Goal: Transaction & Acquisition: Download file/media

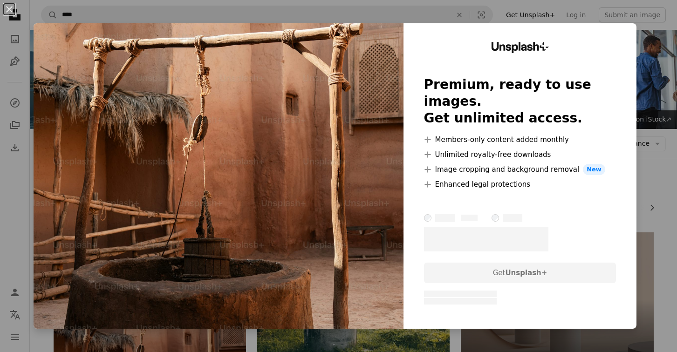
scroll to position [77, 0]
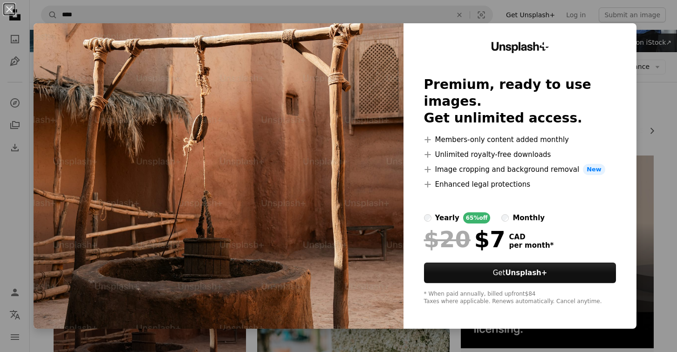
click at [308, 213] on img at bounding box center [219, 176] width 370 height 306
click at [498, 7] on div "An X shape Unsplash+ Premium, ready to use images. Get unlimited access. A plus…" at bounding box center [338, 176] width 677 height 352
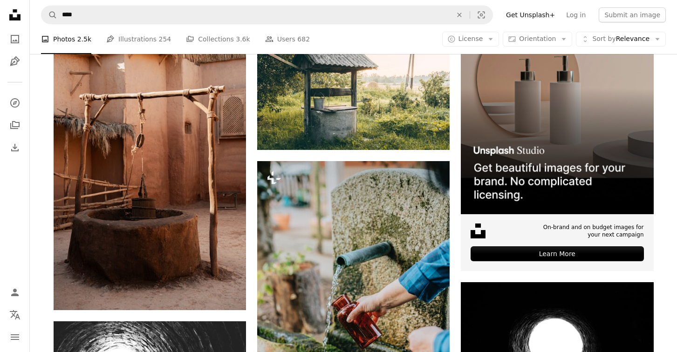
scroll to position [490, 0]
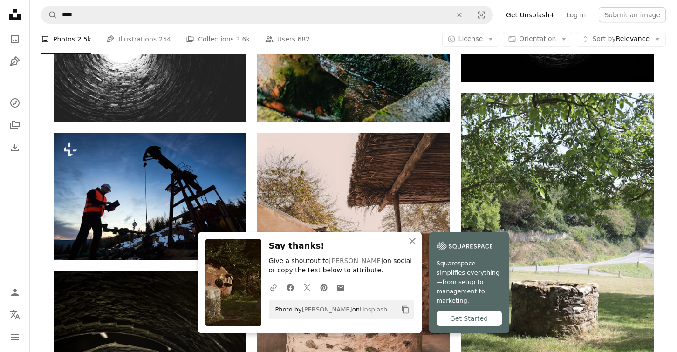
scroll to position [565, 0]
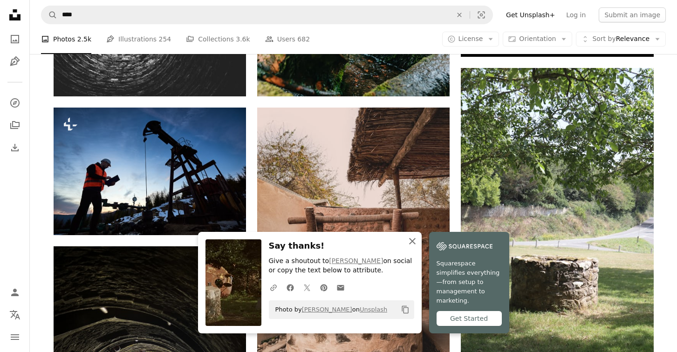
click at [418, 247] on icon "An X shape" at bounding box center [412, 241] width 11 height 11
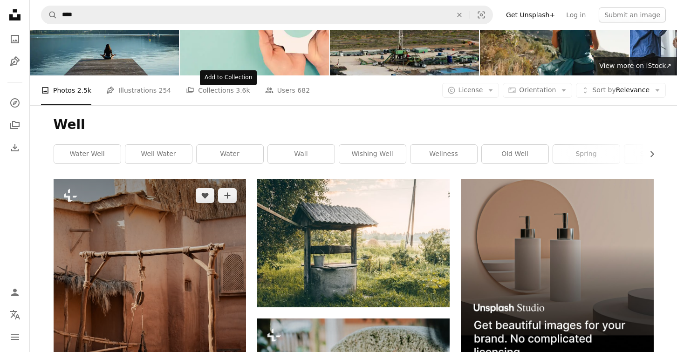
scroll to position [0, 0]
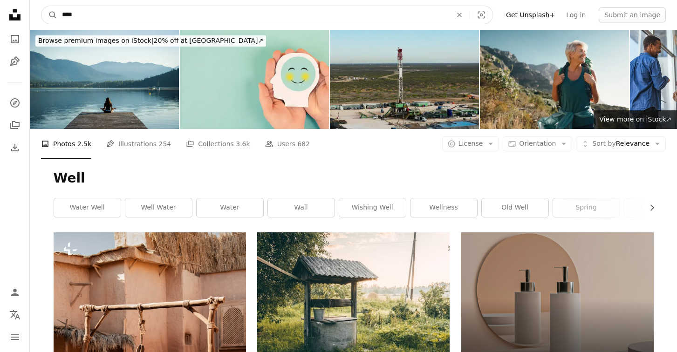
click at [244, 21] on input "****" at bounding box center [253, 15] width 392 height 18
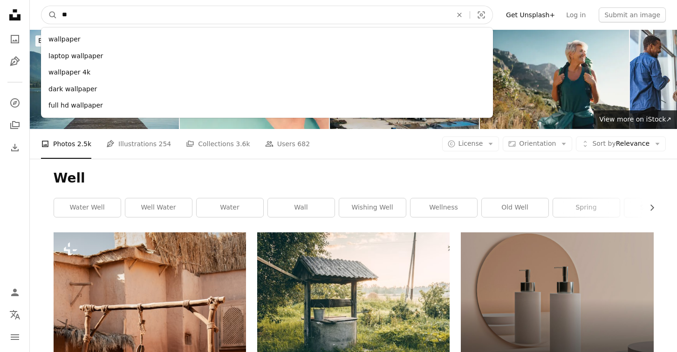
type input "*"
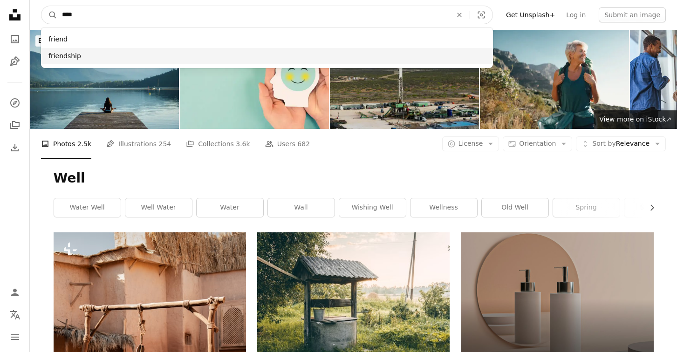
type input "****"
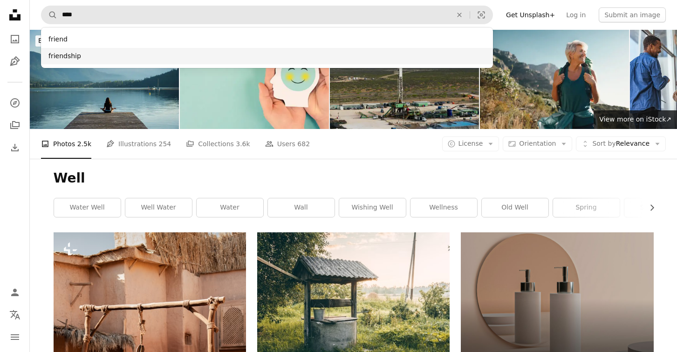
click at [221, 56] on div "friendship" at bounding box center [267, 56] width 452 height 17
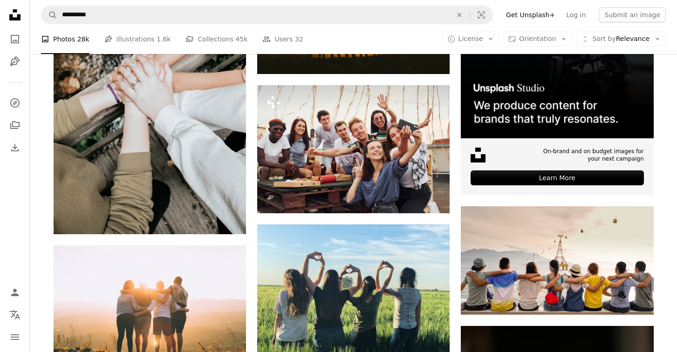
scroll to position [285, 0]
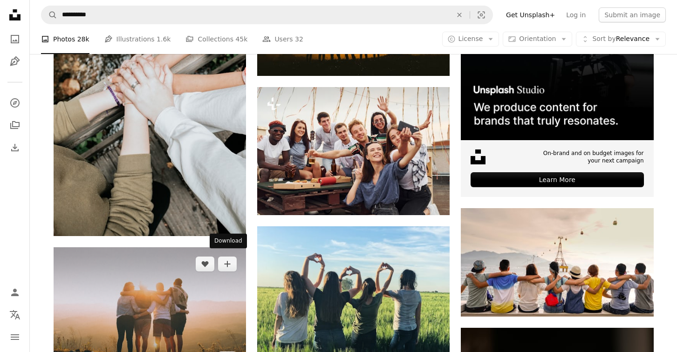
click at [228, 352] on icon "Arrow pointing down" at bounding box center [227, 358] width 7 height 11
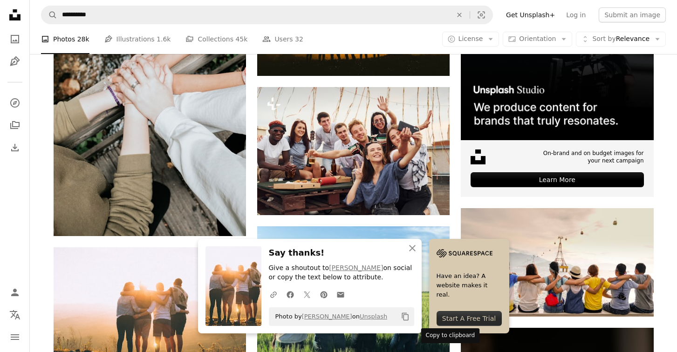
click at [408, 319] on icon "Copy to clipboard" at bounding box center [405, 317] width 7 height 8
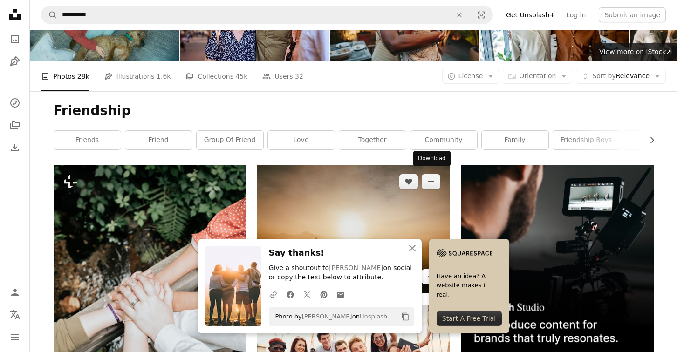
scroll to position [70, 0]
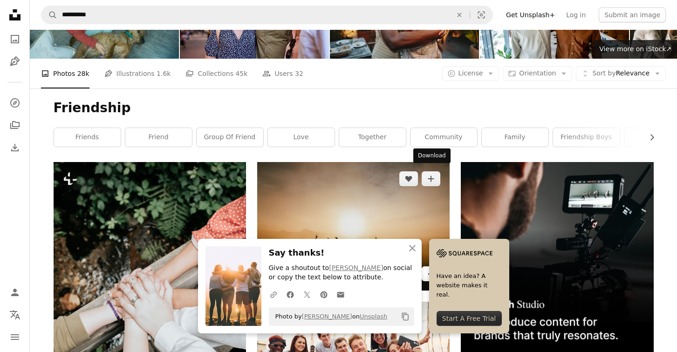
click at [432, 268] on icon "Arrow pointing down" at bounding box center [430, 273] width 7 height 11
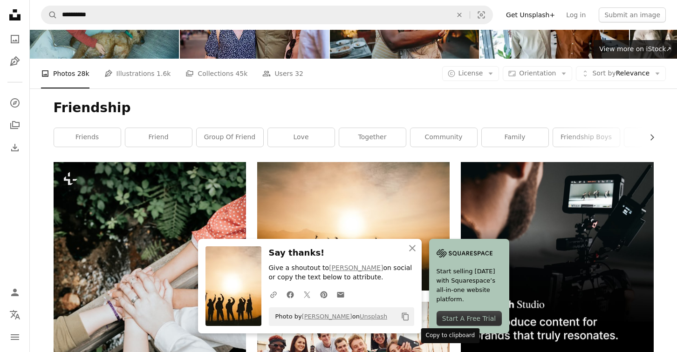
click at [408, 318] on icon "Copy to clipboard" at bounding box center [405, 317] width 7 height 8
